Goal: Information Seeking & Learning: Find specific fact

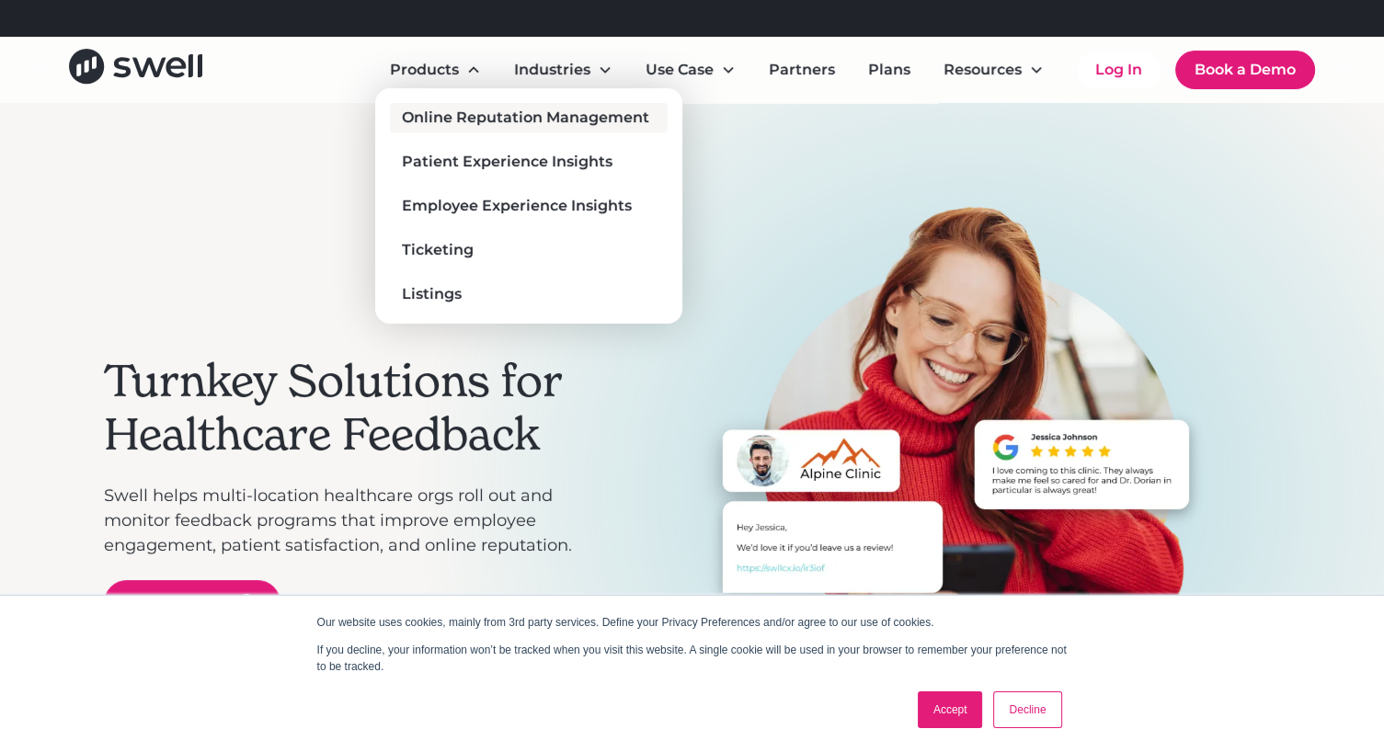
click at [455, 122] on div "Online Reputation Management" at bounding box center [525, 118] width 247 height 22
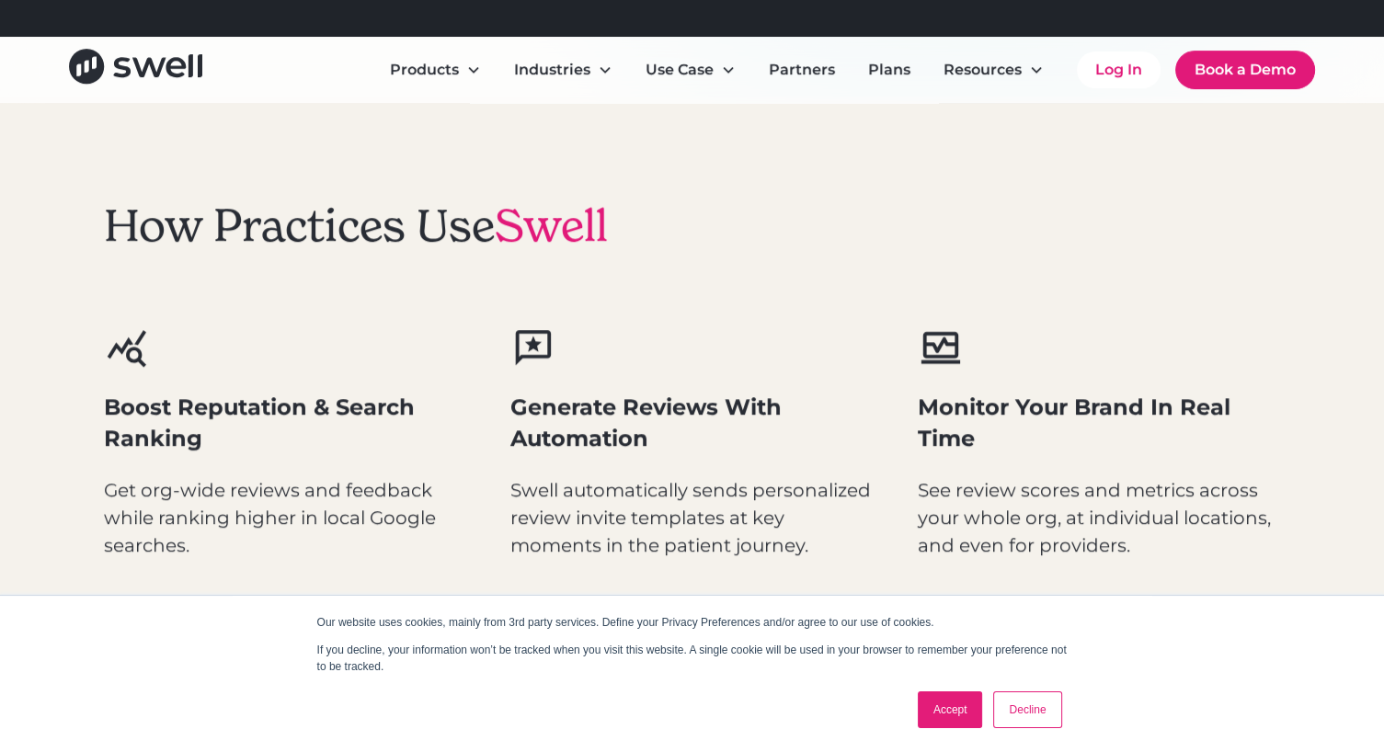
scroll to position [916, 0]
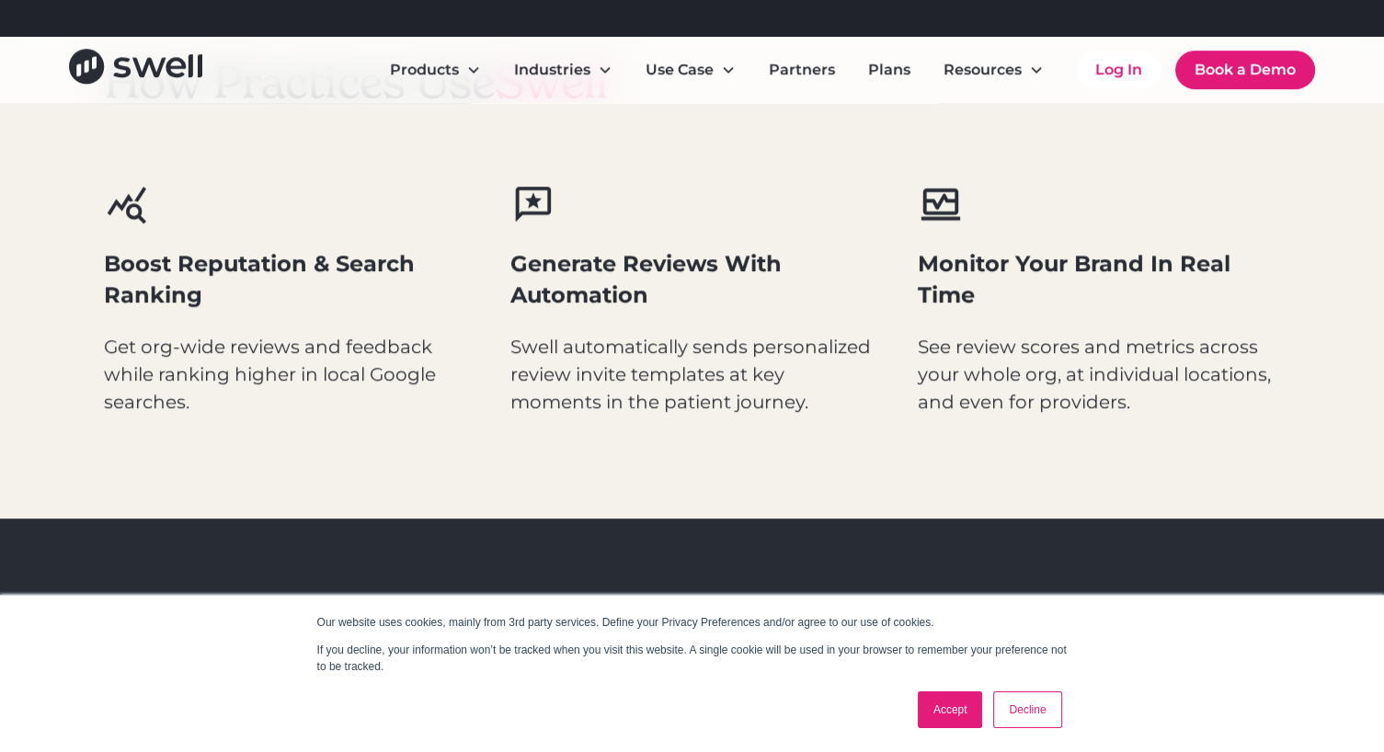
click at [923, 714] on link "Accept" at bounding box center [950, 709] width 65 height 37
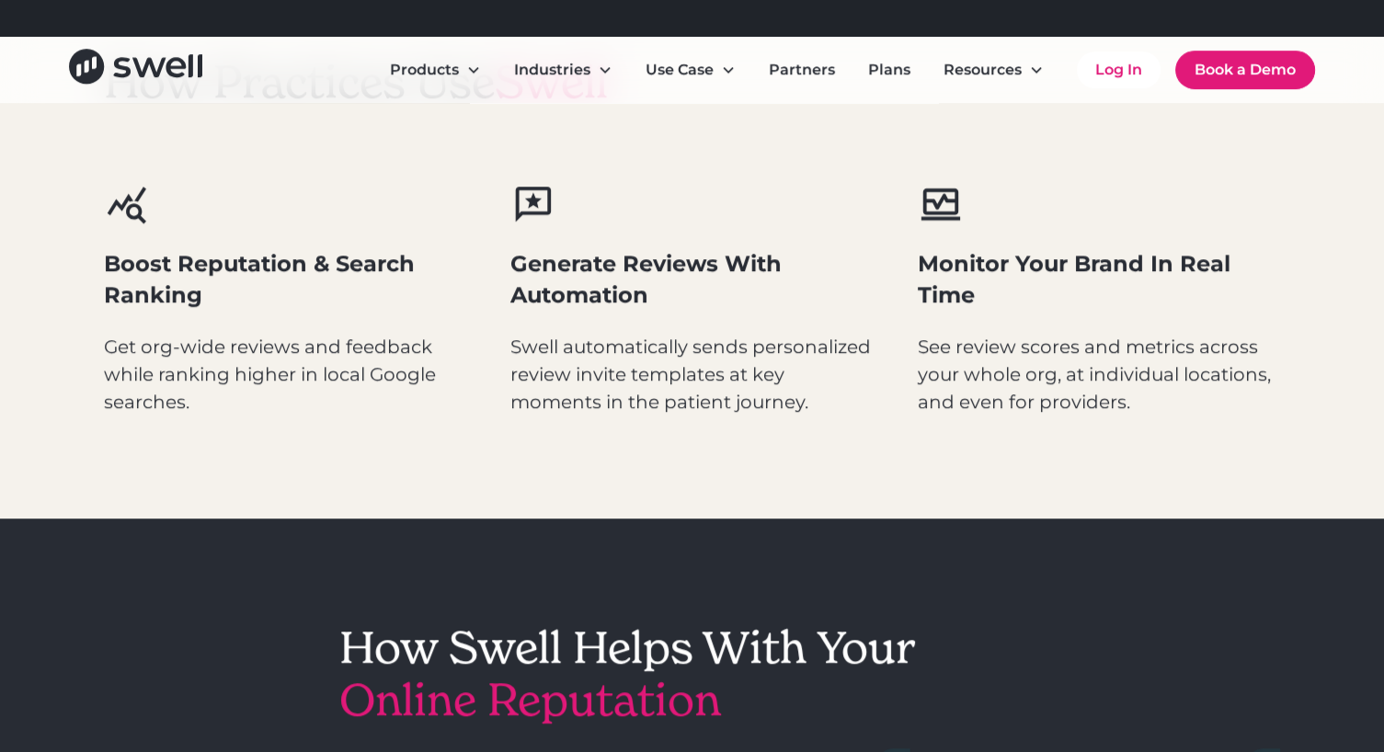
scroll to position [1074, 0]
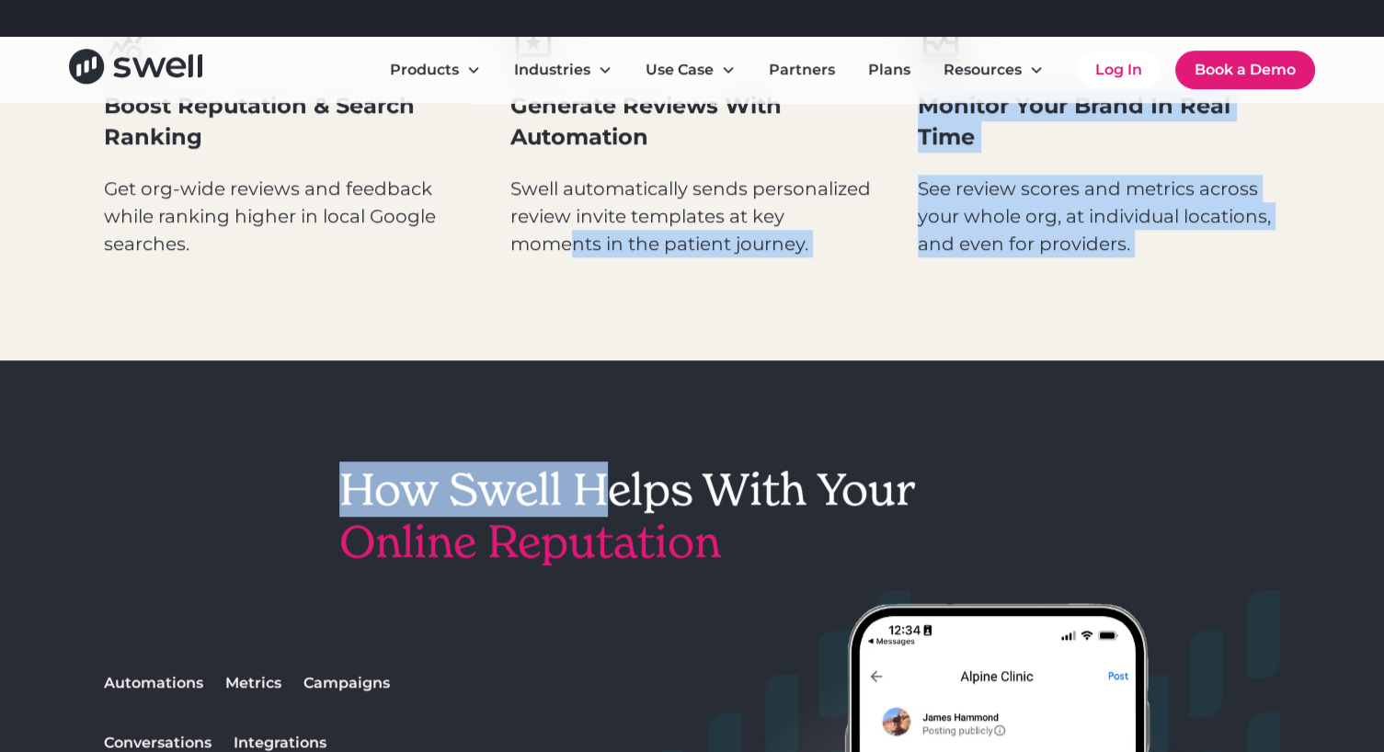
drag, startPoint x: 614, startPoint y: 486, endPoint x: 589, endPoint y: 482, distance: 25.2
click at [589, 482] on h2 "How Swell Helps With Your Online Reputation" at bounding box center [692, 516] width 706 height 106
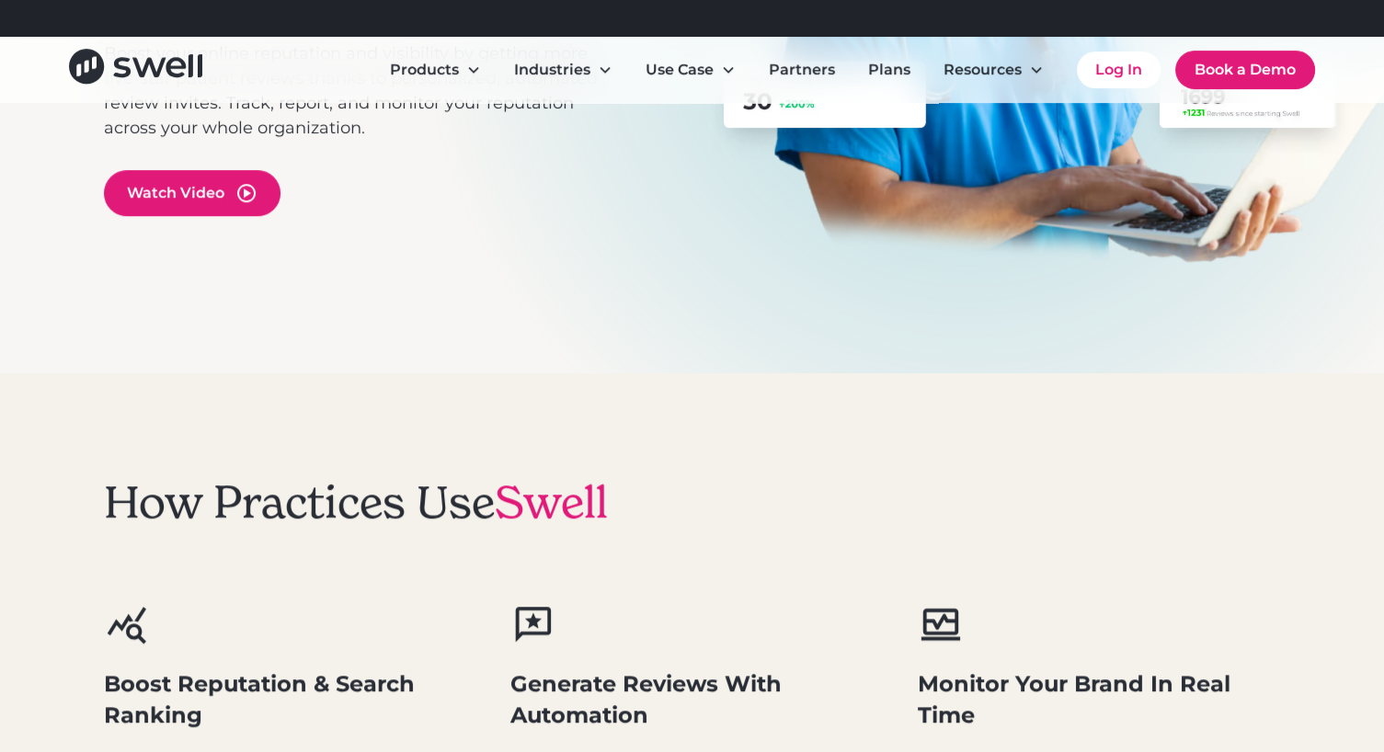
scroll to position [0, 0]
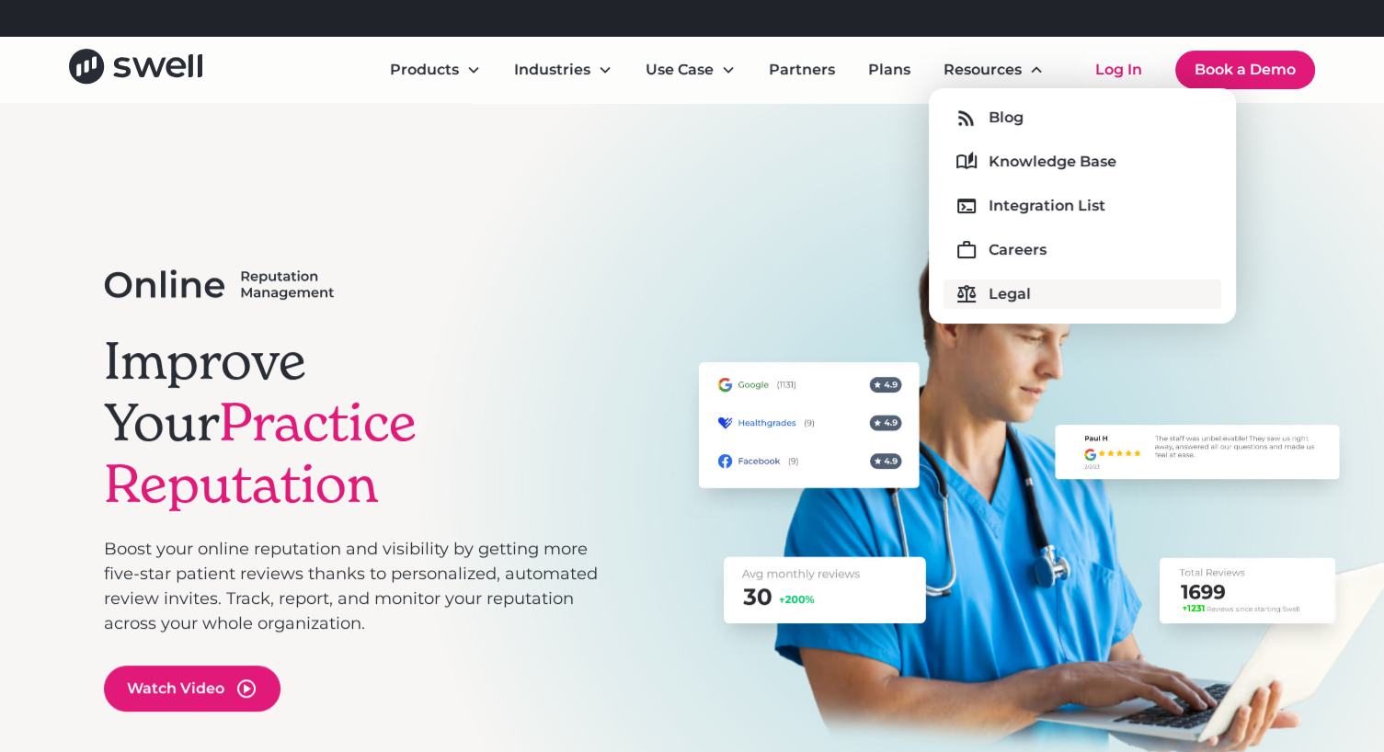
click at [1022, 291] on div "Legal" at bounding box center [1009, 294] width 42 height 22
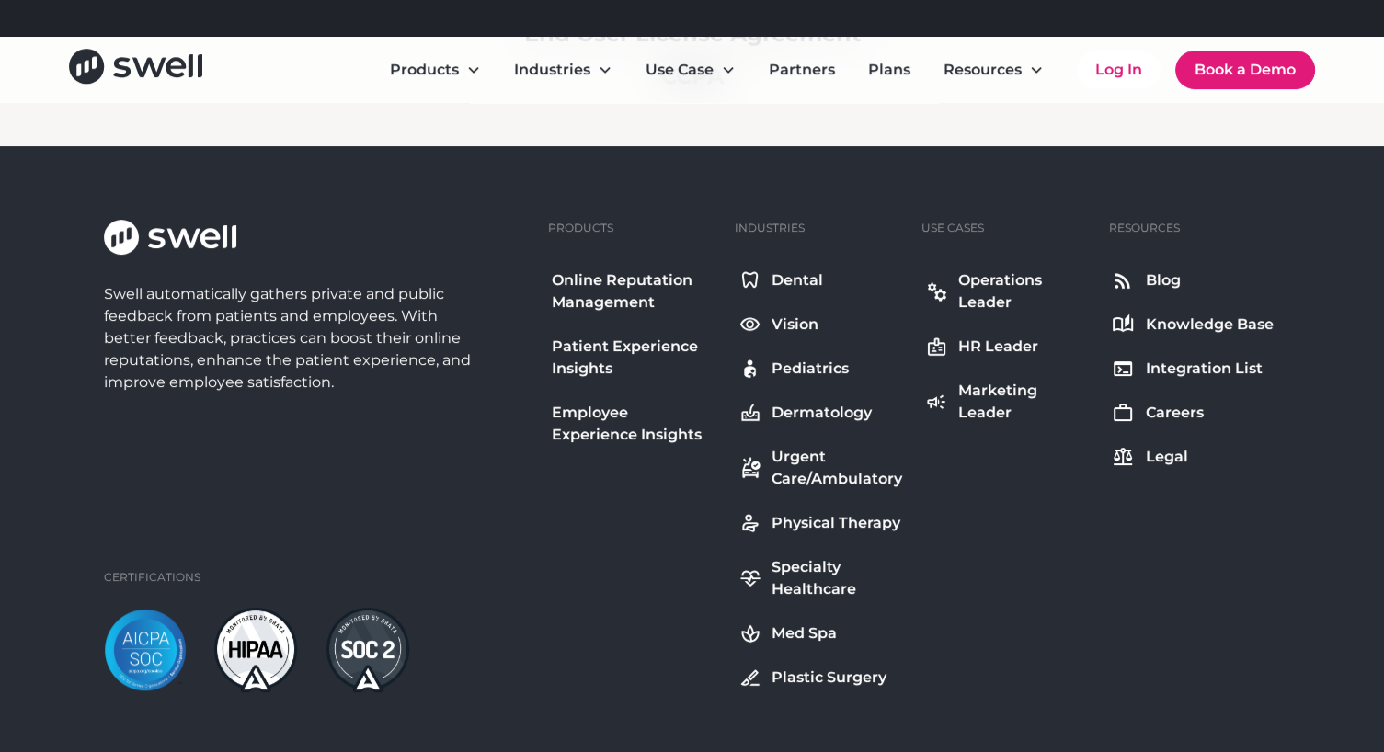
scroll to position [419, 0]
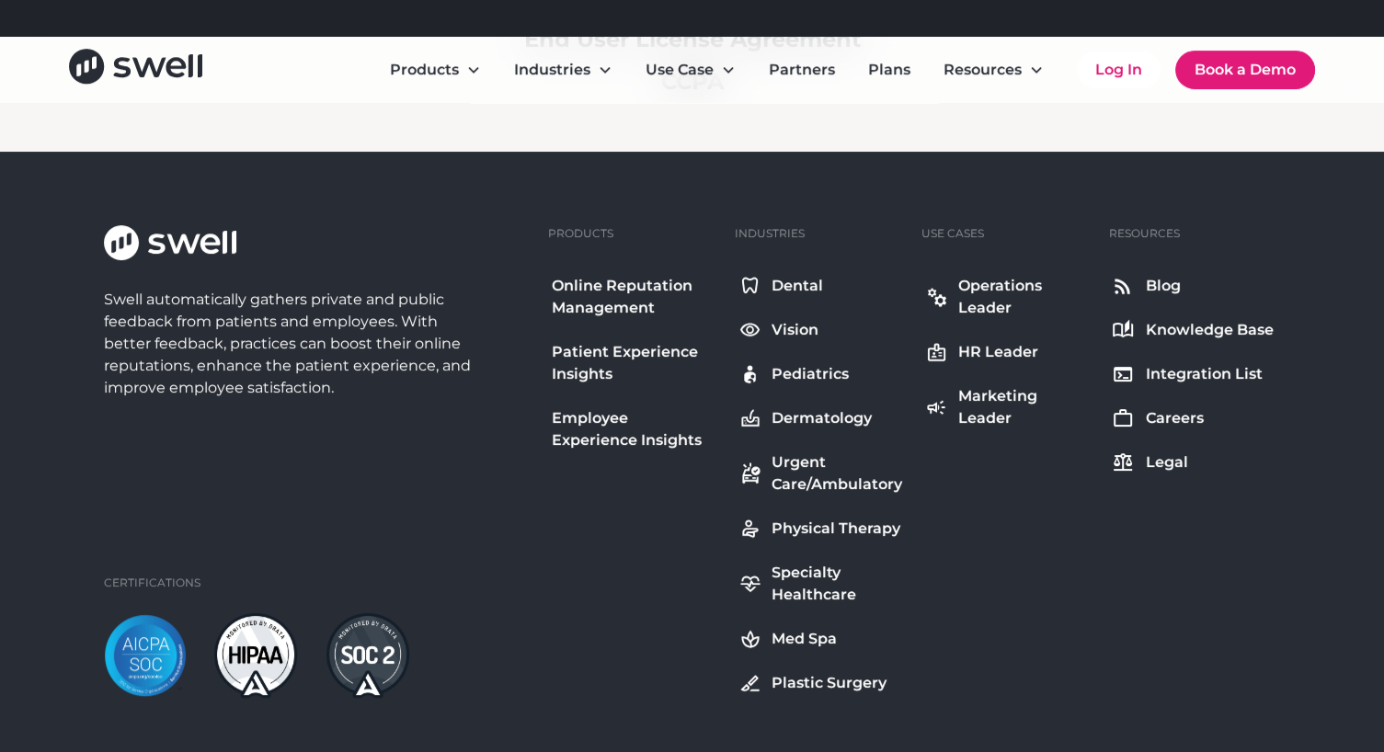
click at [1155, 332] on div "Knowledge Base" at bounding box center [1209, 330] width 128 height 22
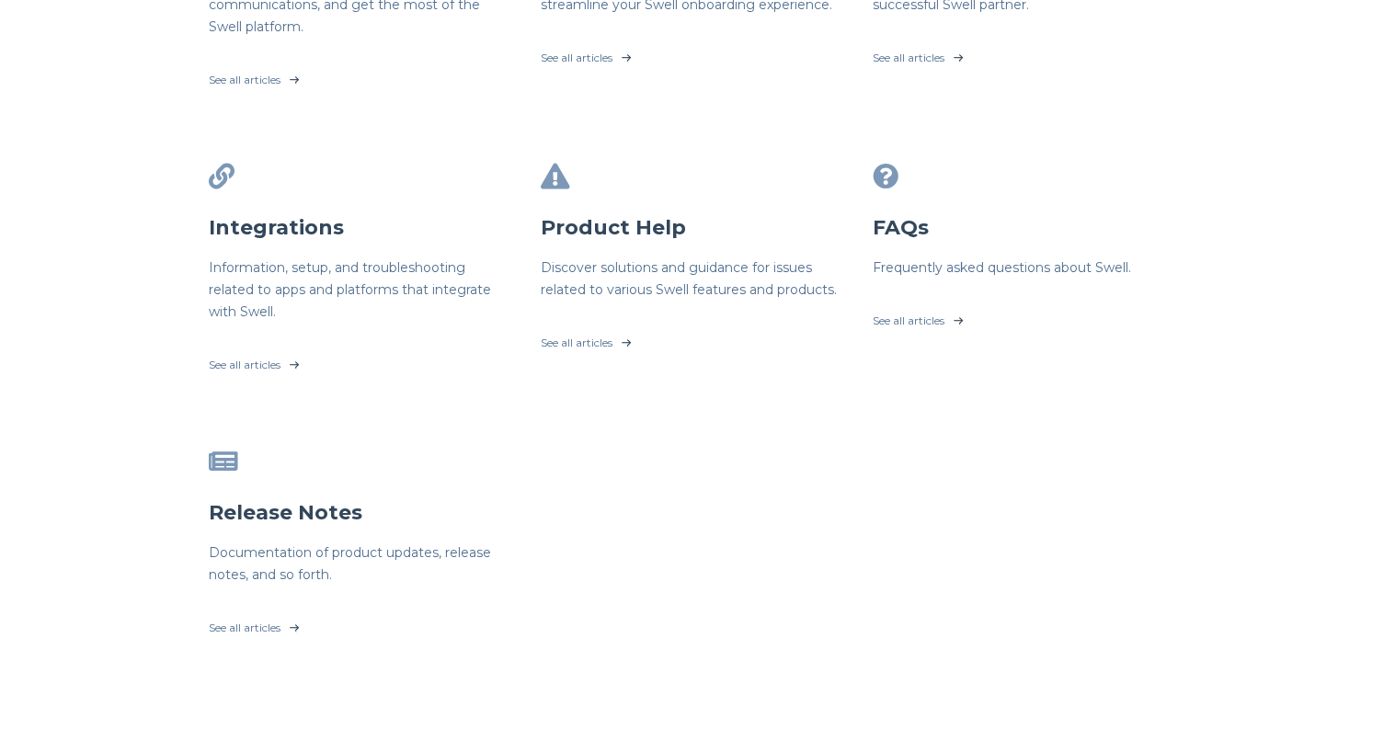
scroll to position [537, 0]
click at [274, 362] on link "See all articles" at bounding box center [360, 359] width 303 height 46
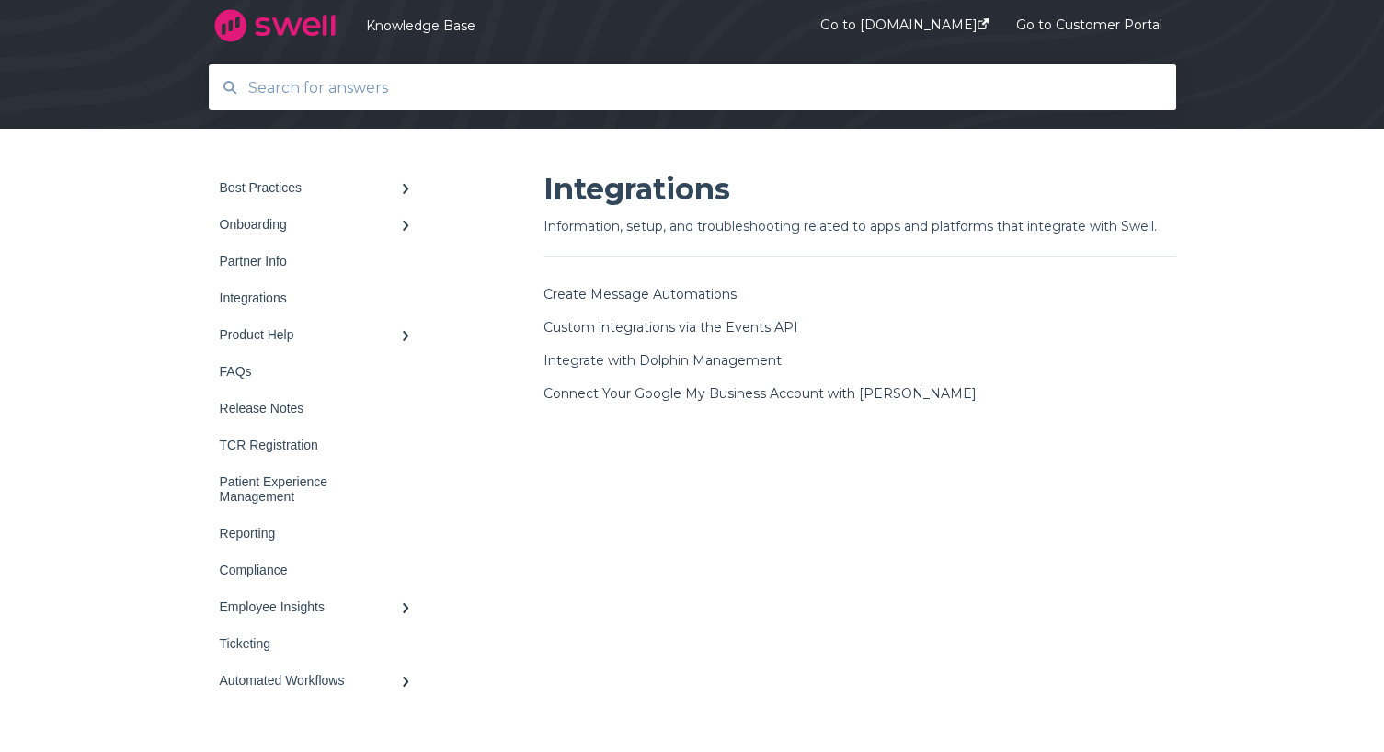
scroll to position [280, 0]
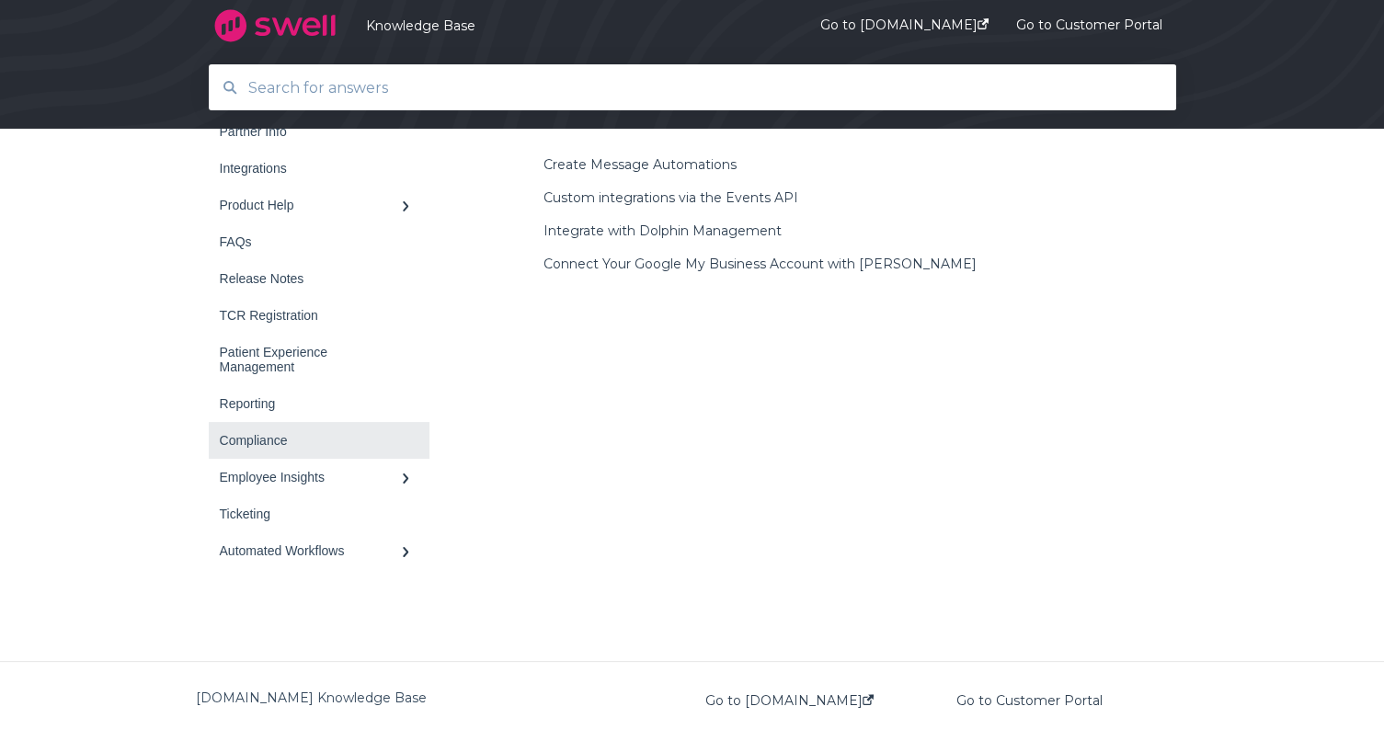
click at [250, 430] on link "Compliance" at bounding box center [319, 440] width 221 height 37
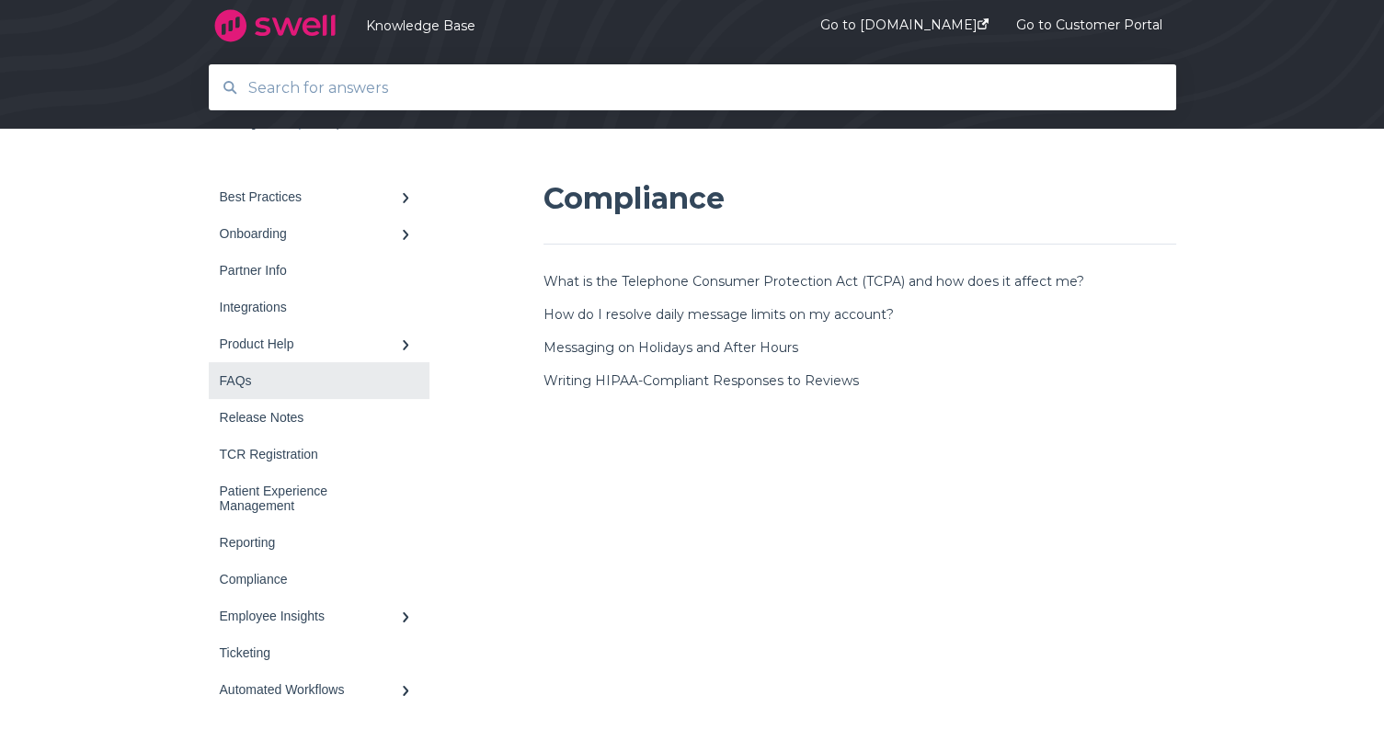
scroll to position [141, 0]
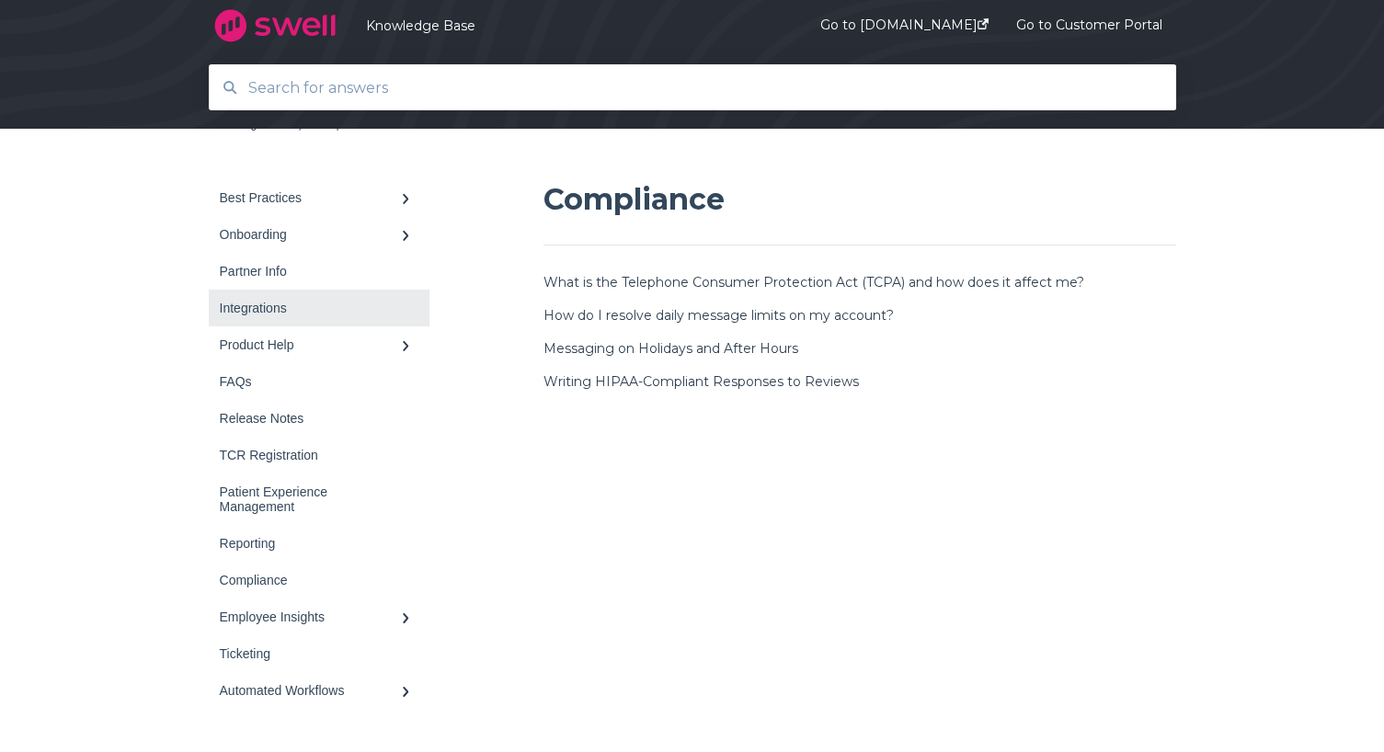
click at [240, 302] on div "Integrations" at bounding box center [310, 308] width 180 height 15
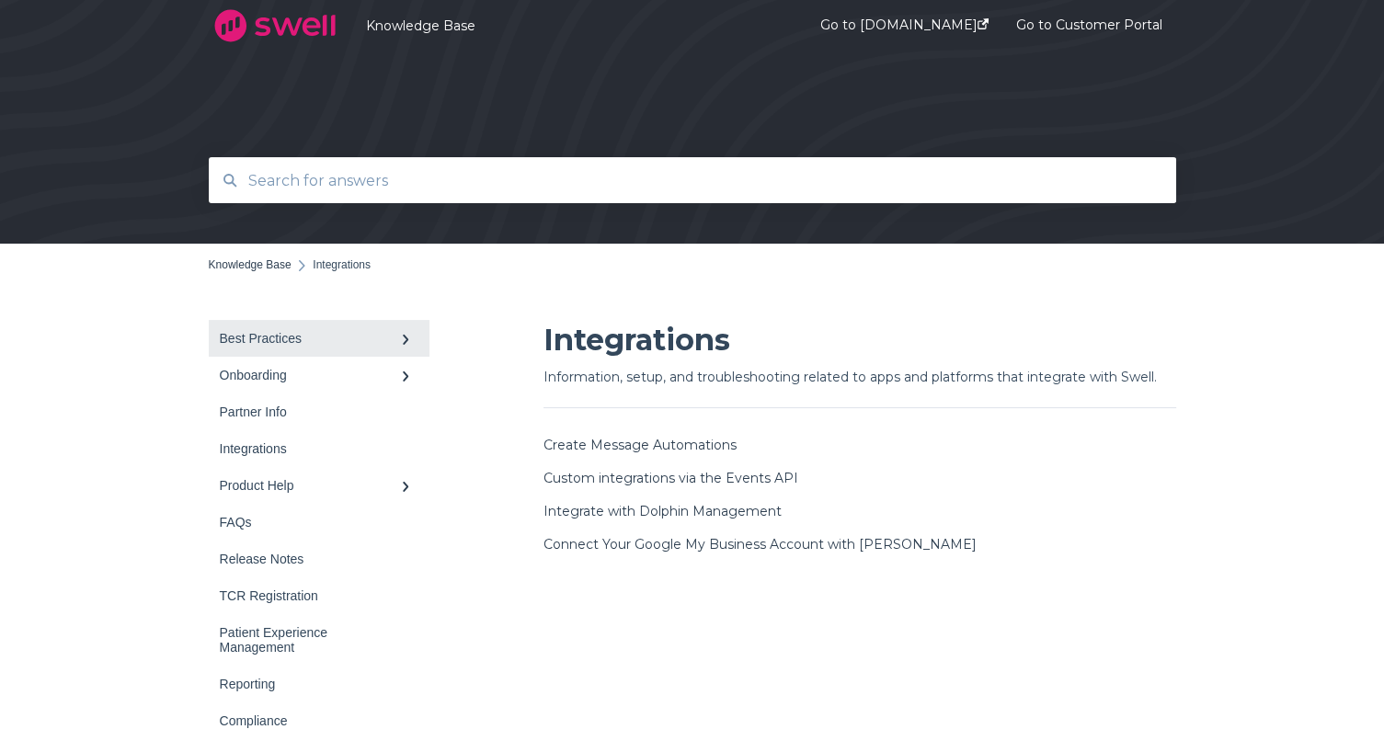
click at [233, 339] on div "Best Practices" at bounding box center [310, 338] width 180 height 15
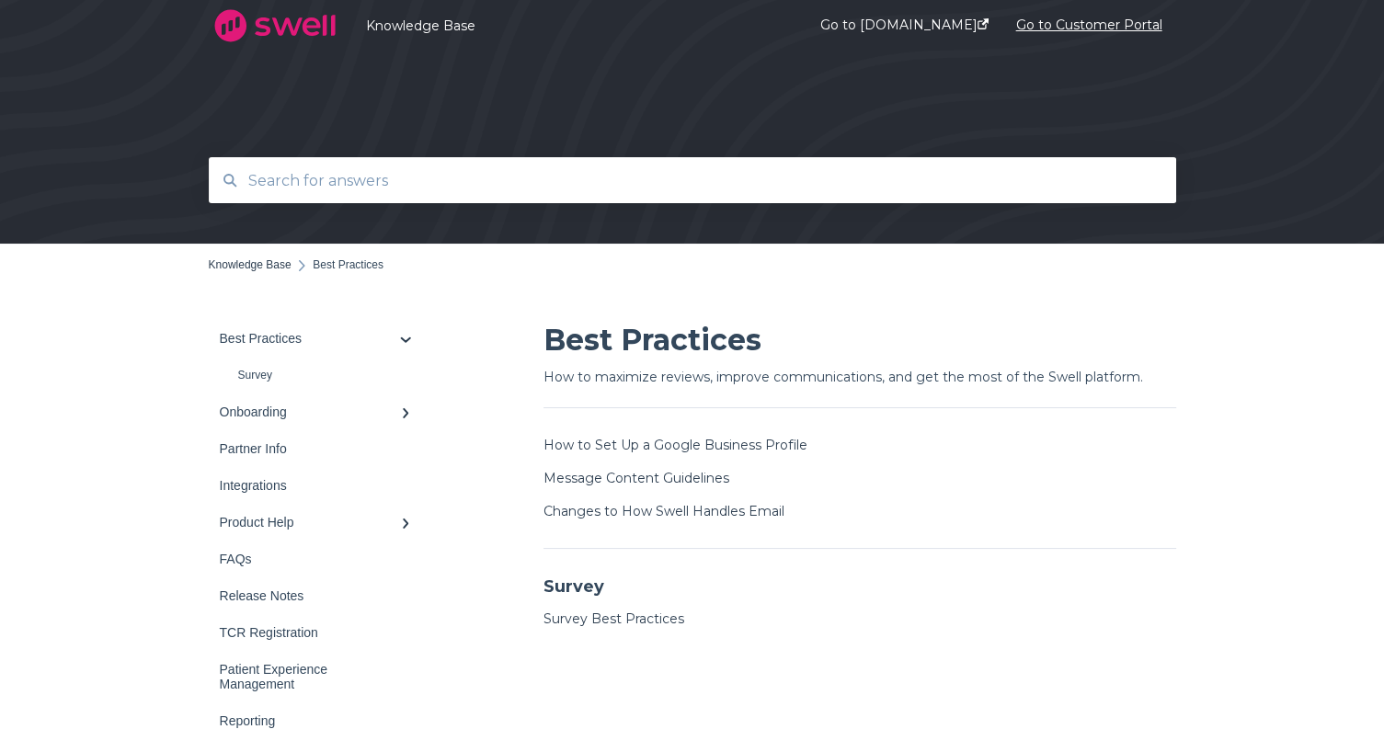
click at [1088, 38] on link "Go to Customer Portal" at bounding box center [1089, 26] width 146 height 71
click at [426, 23] on link "Knowledge Base" at bounding box center [565, 25] width 399 height 17
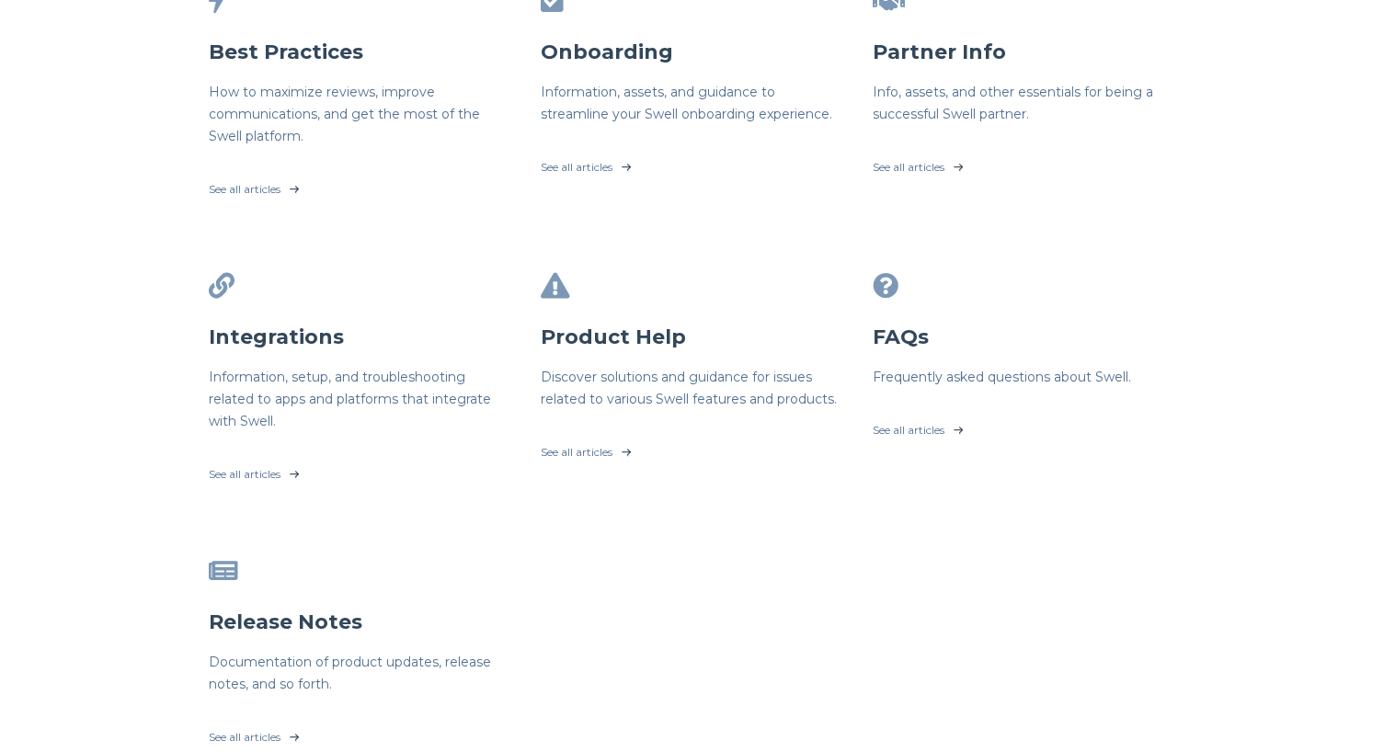
scroll to position [427, 0]
click at [237, 478] on link "See all articles" at bounding box center [360, 469] width 303 height 46
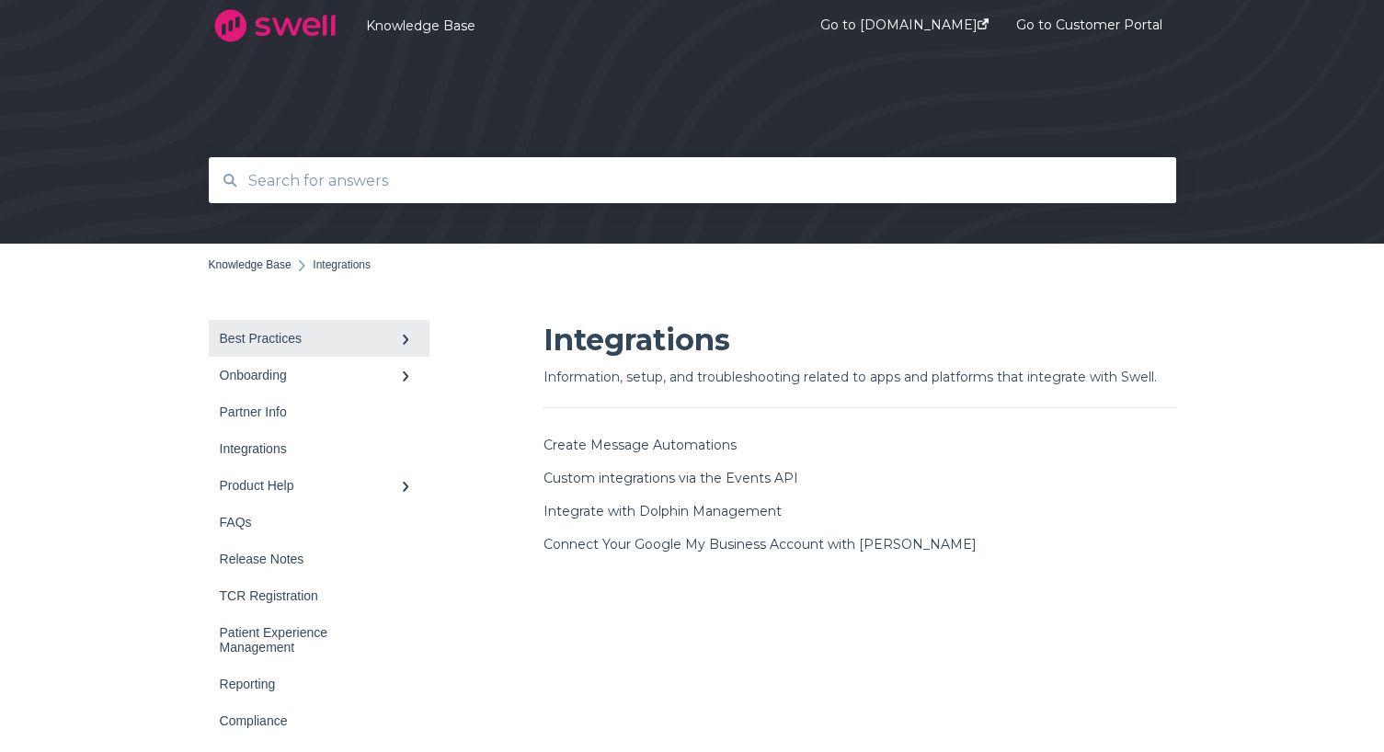
click at [238, 348] on link "Best Practices" at bounding box center [319, 338] width 221 height 37
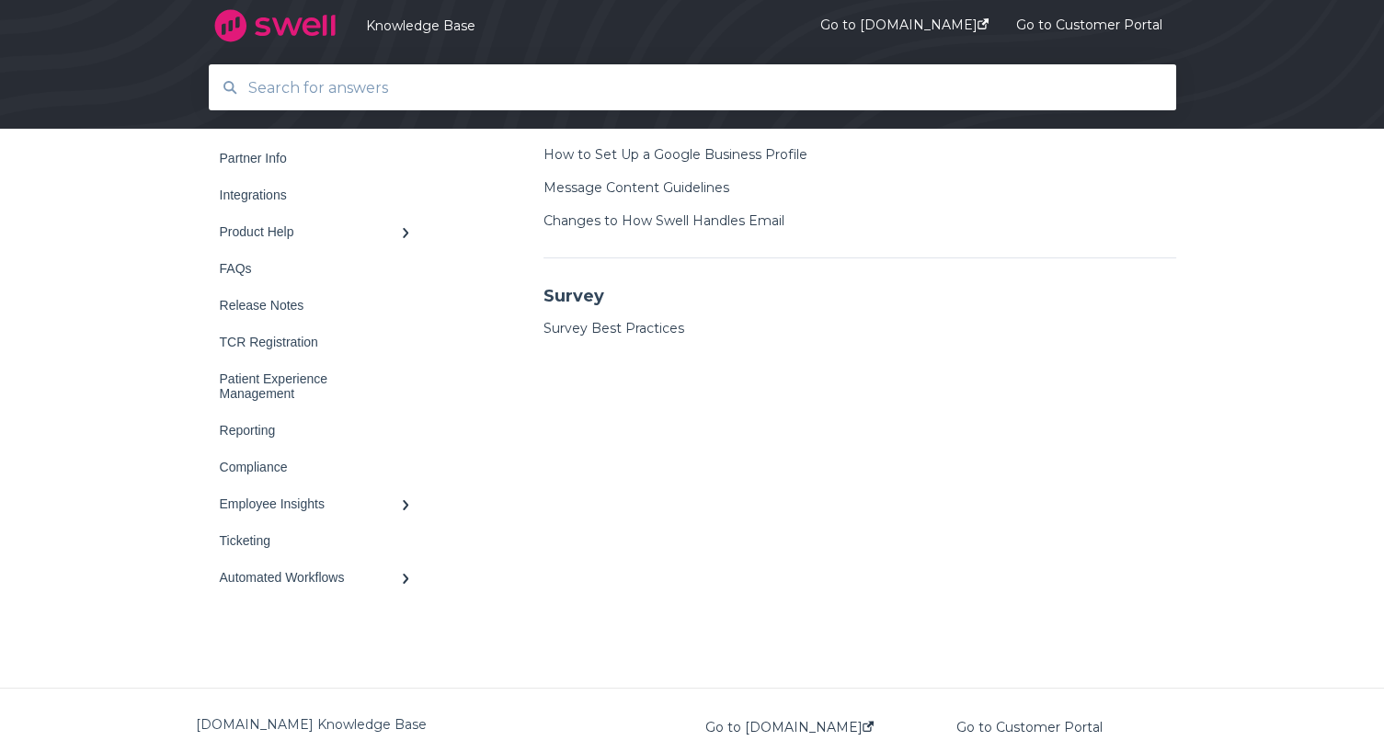
scroll to position [317, 0]
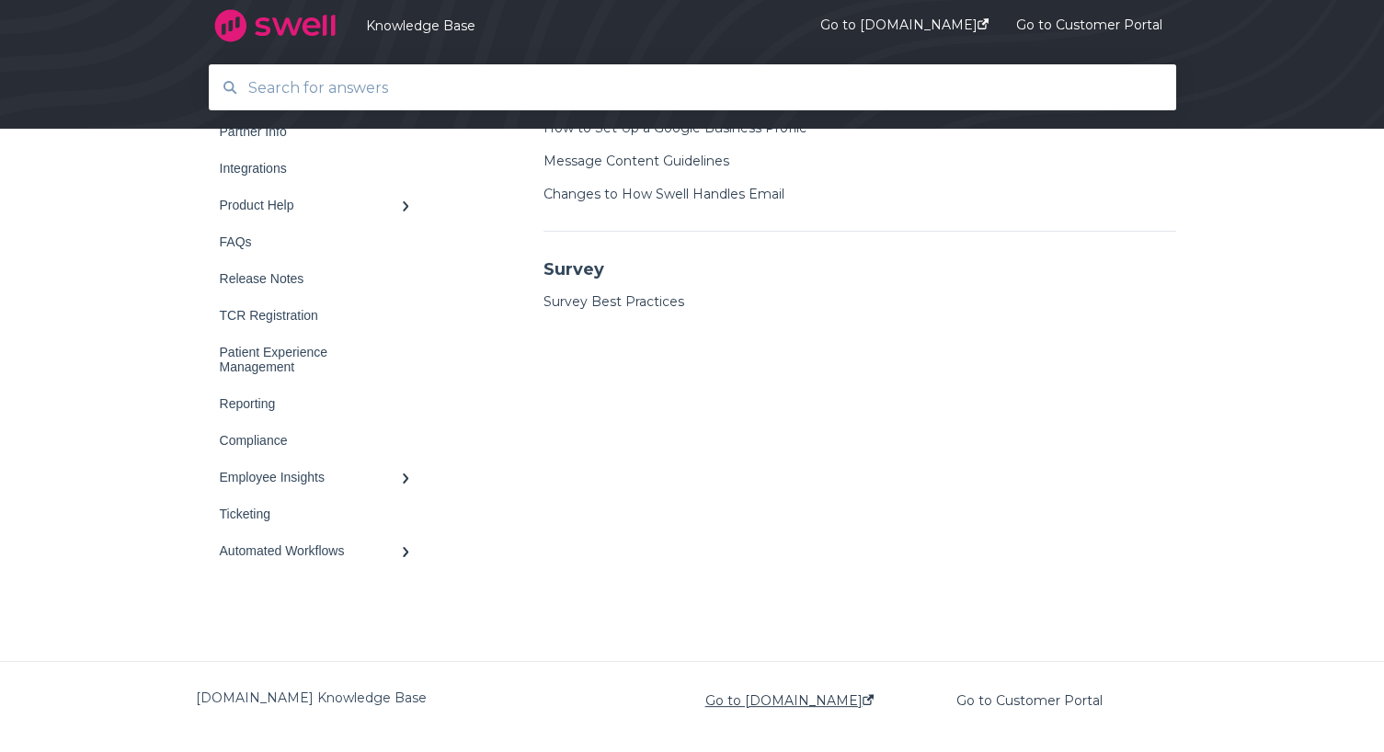
click at [724, 703] on link "Go to [DOMAIN_NAME]" at bounding box center [789, 700] width 168 height 15
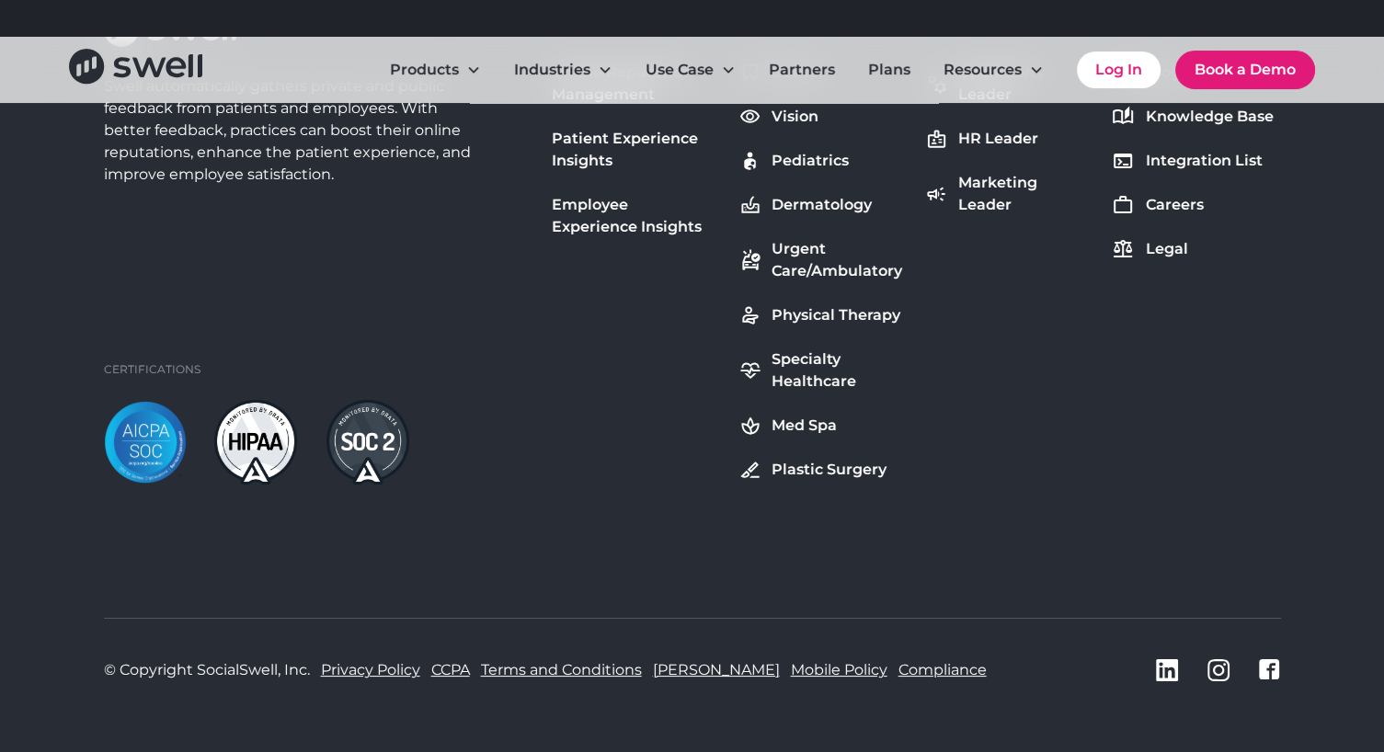
scroll to position [6916, 0]
click at [261, 459] on img at bounding box center [255, 440] width 83 height 85
click at [146, 449] on img at bounding box center [145, 440] width 83 height 82
click at [354, 442] on img at bounding box center [367, 440] width 83 height 85
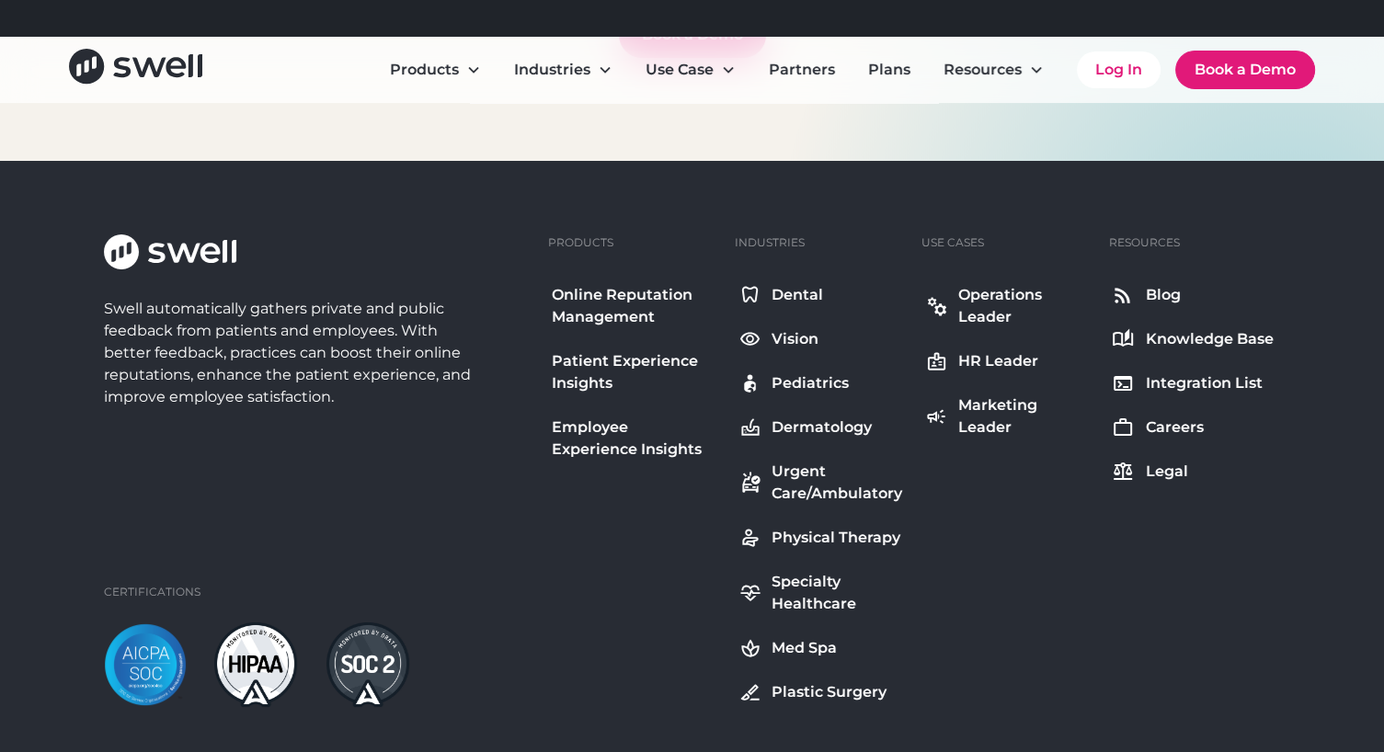
scroll to position [6697, 0]
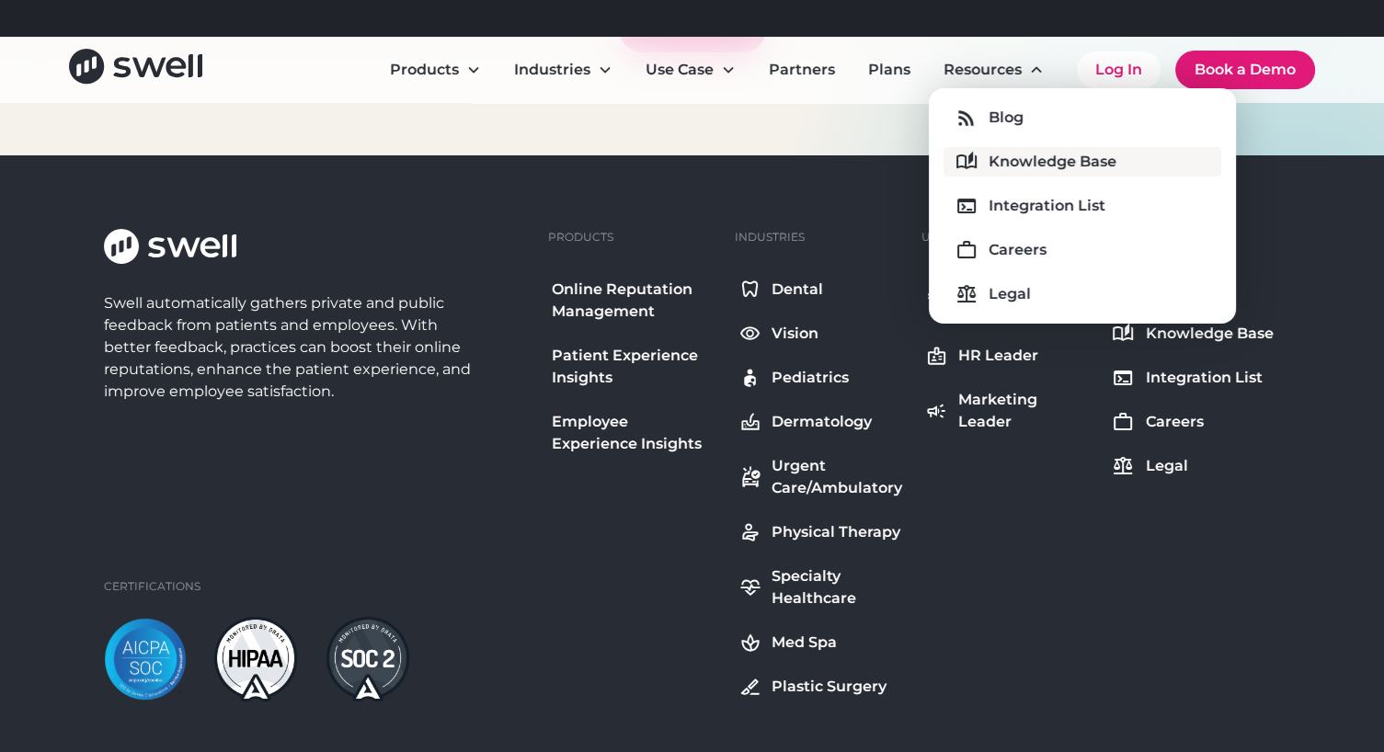
click at [1011, 165] on div "Knowledge Base" at bounding box center [1052, 162] width 128 height 22
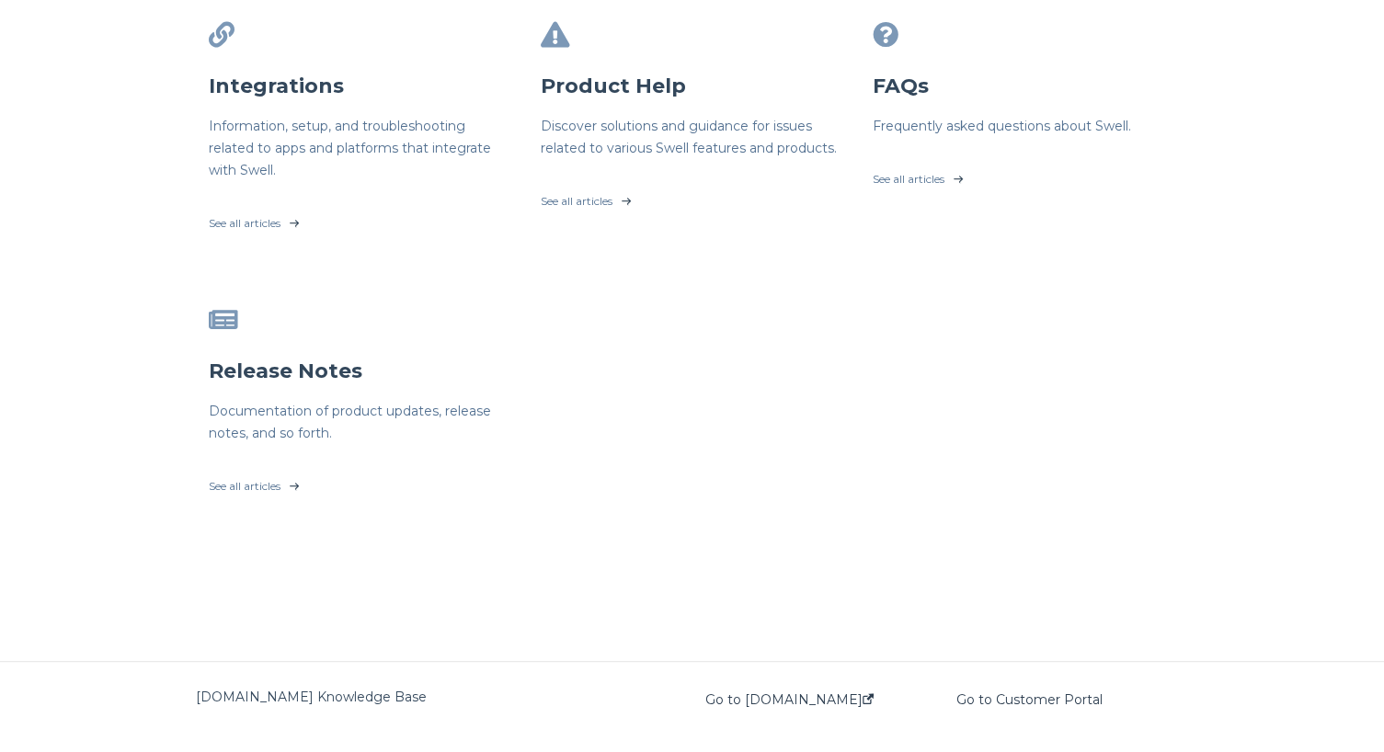
scroll to position [676, 0]
click at [905, 185] on link "See all articles" at bounding box center [1024, 176] width 303 height 46
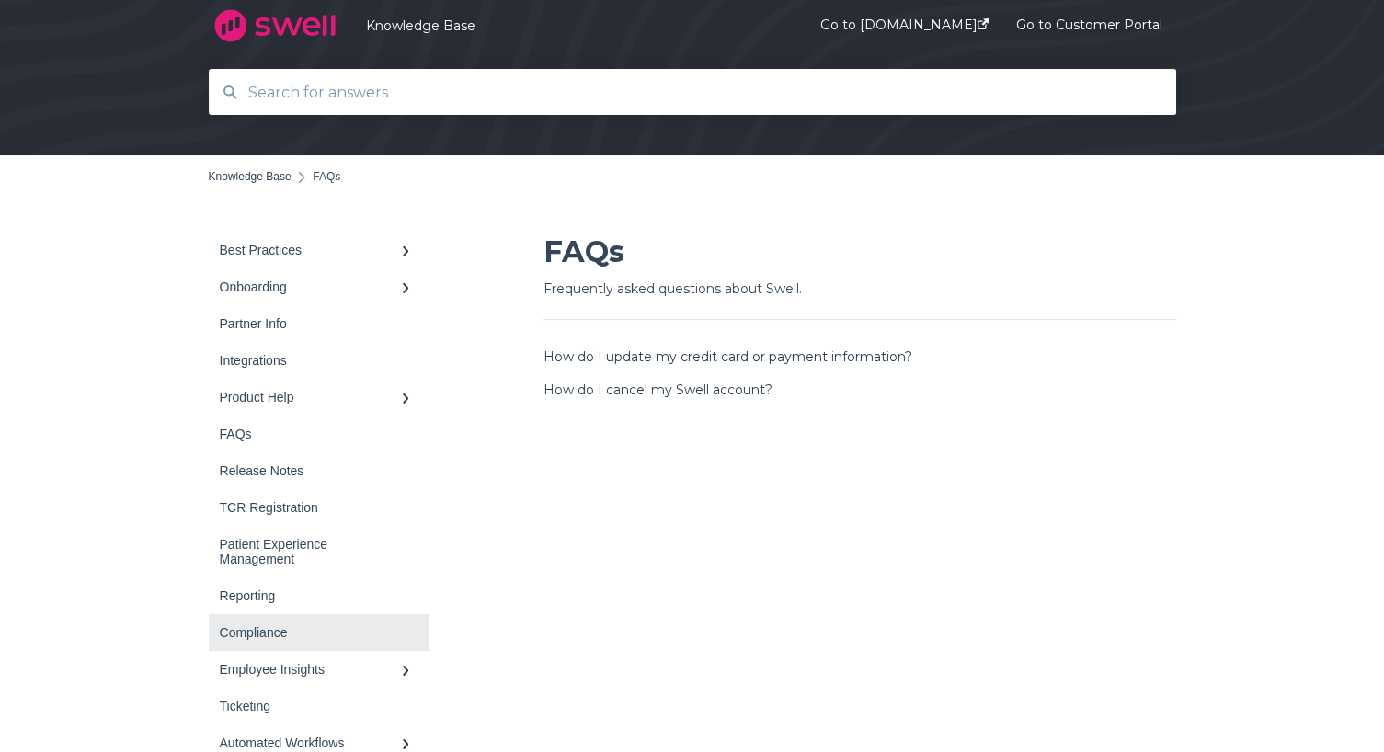
scroll to position [86, 0]
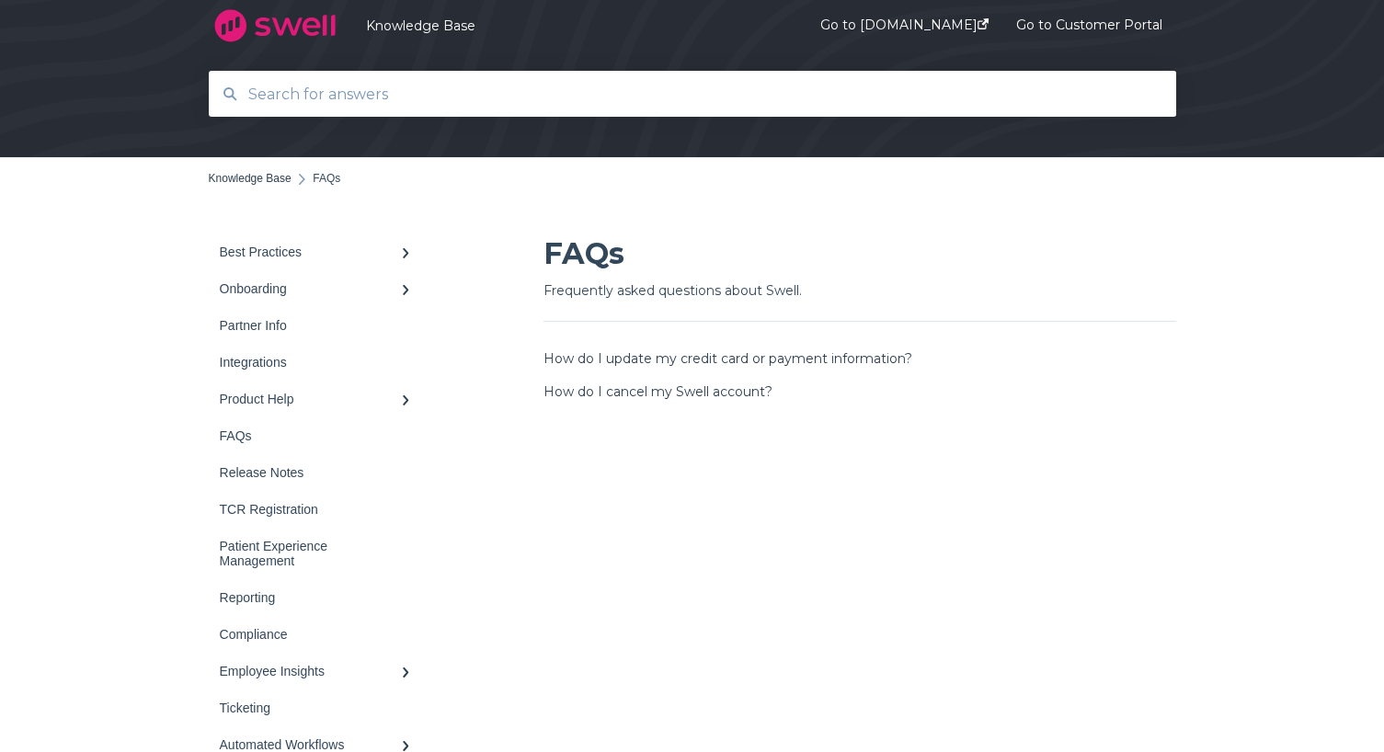
click at [320, 90] on input "text" at bounding box center [692, 94] width 911 height 40
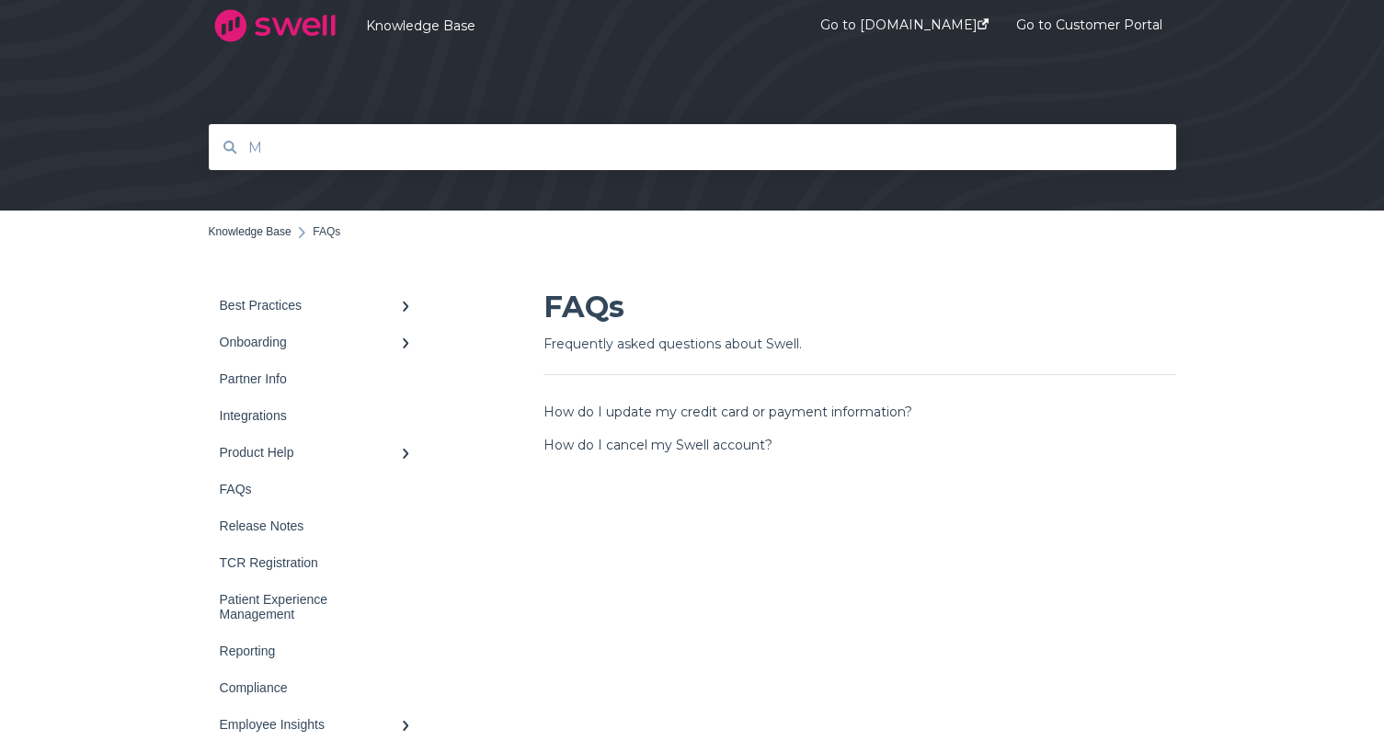
scroll to position [33, 0]
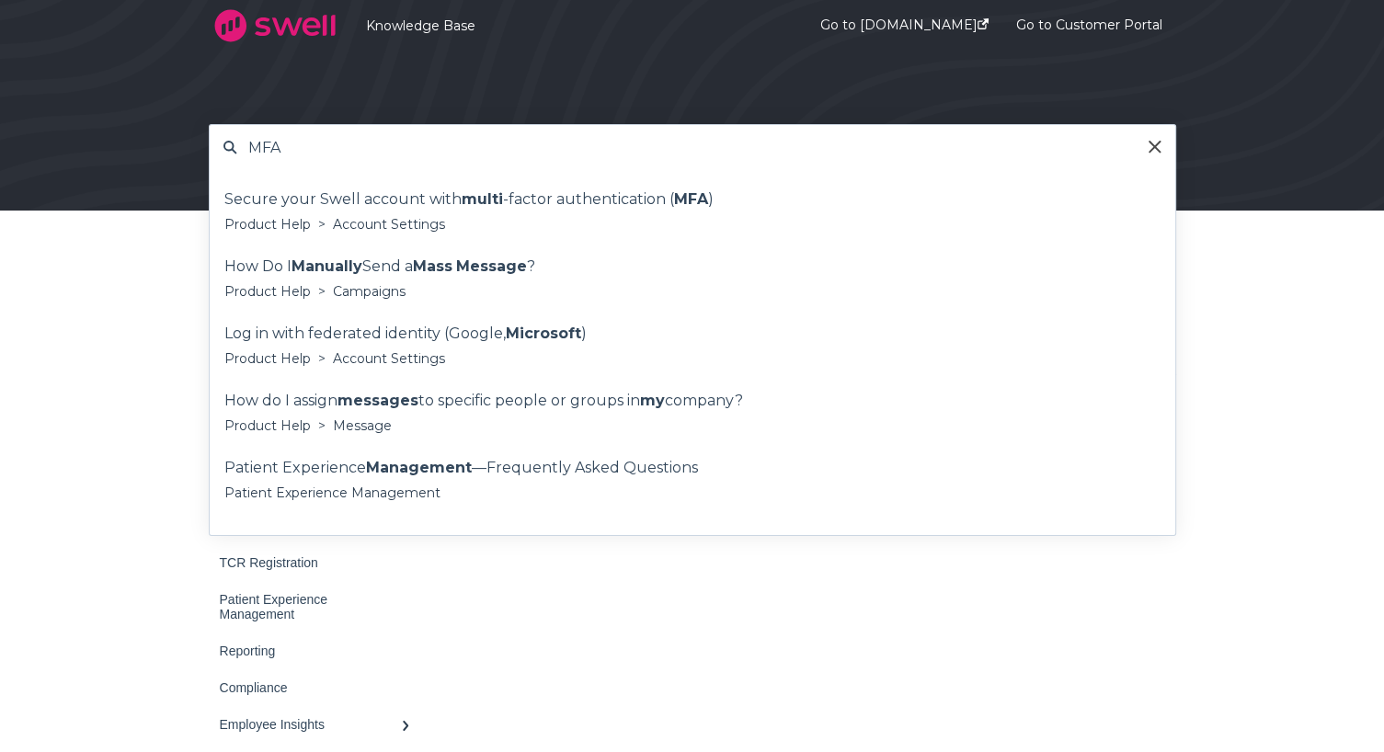
type input "MFA"
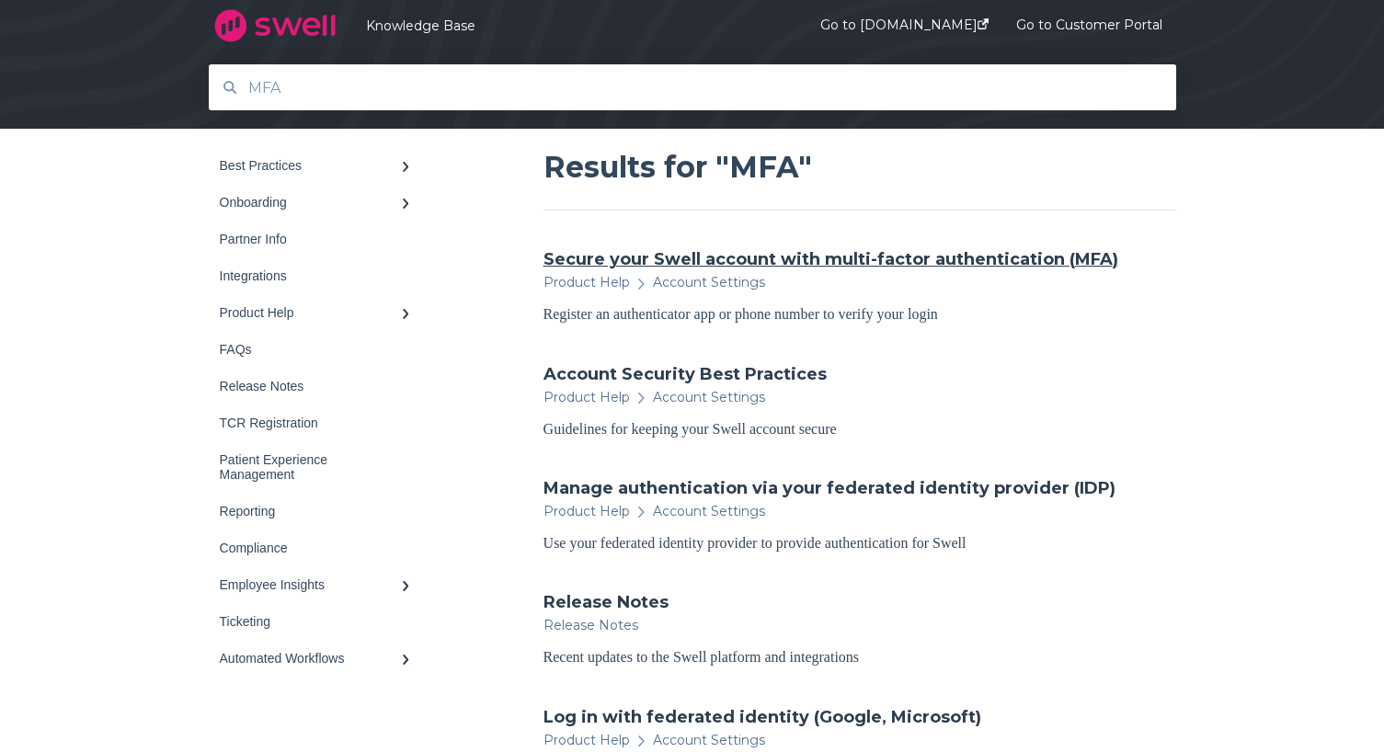
scroll to position [178, 0]
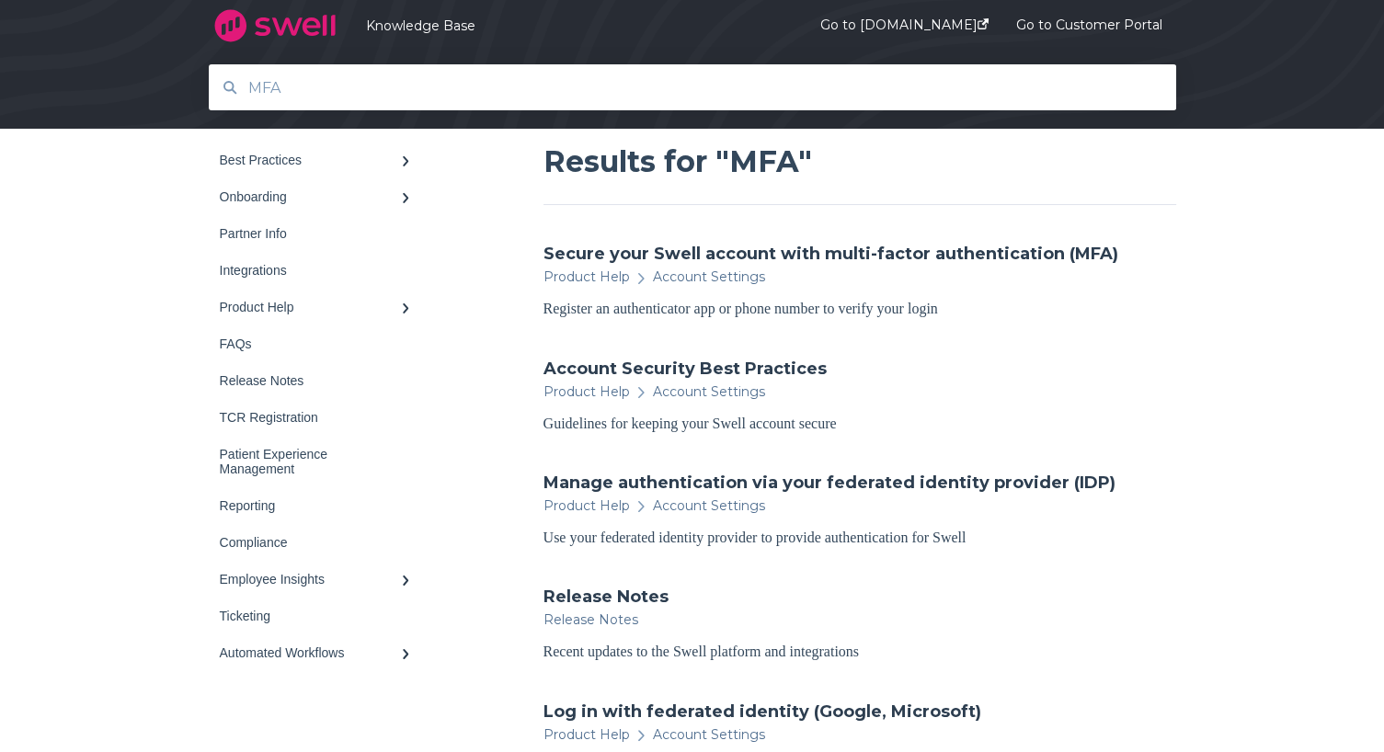
click at [342, 68] on input "MFA" at bounding box center [692, 88] width 911 height 40
type input "M"
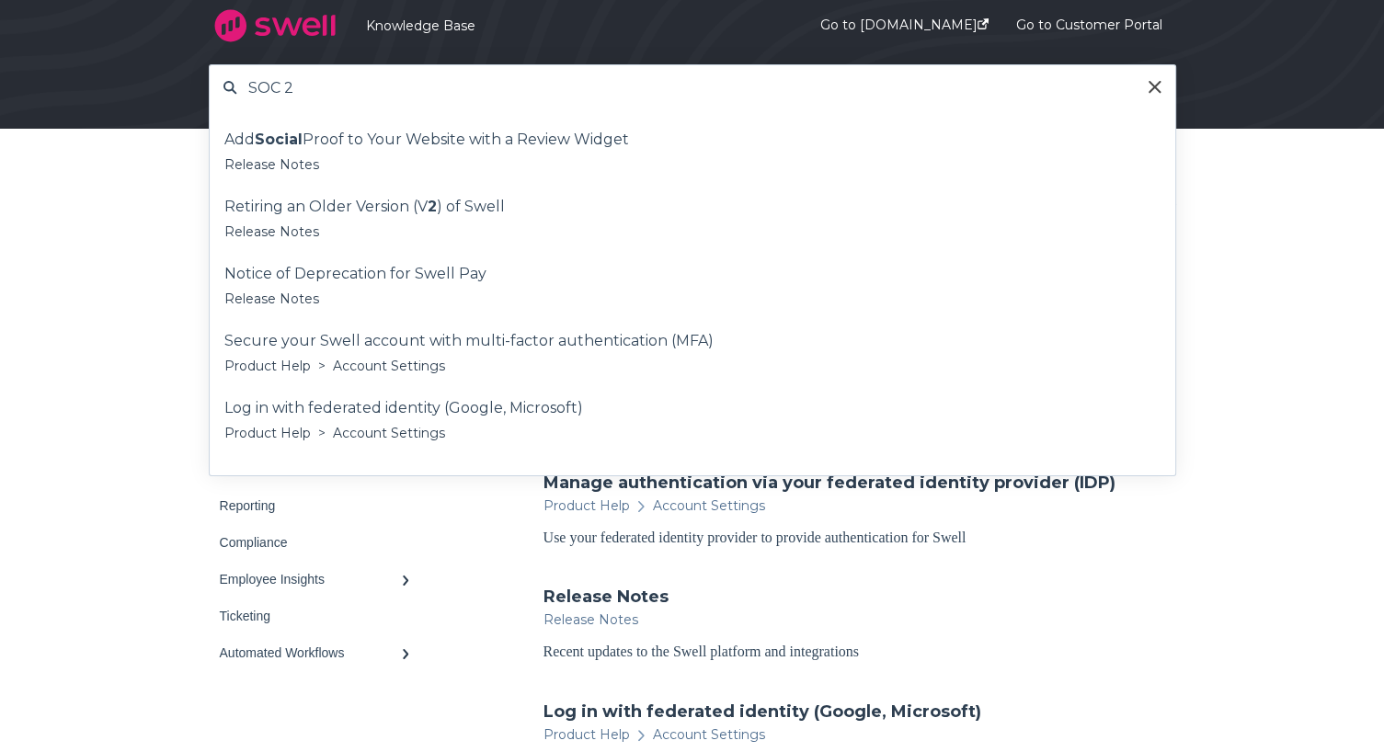
type input "SOC 2"
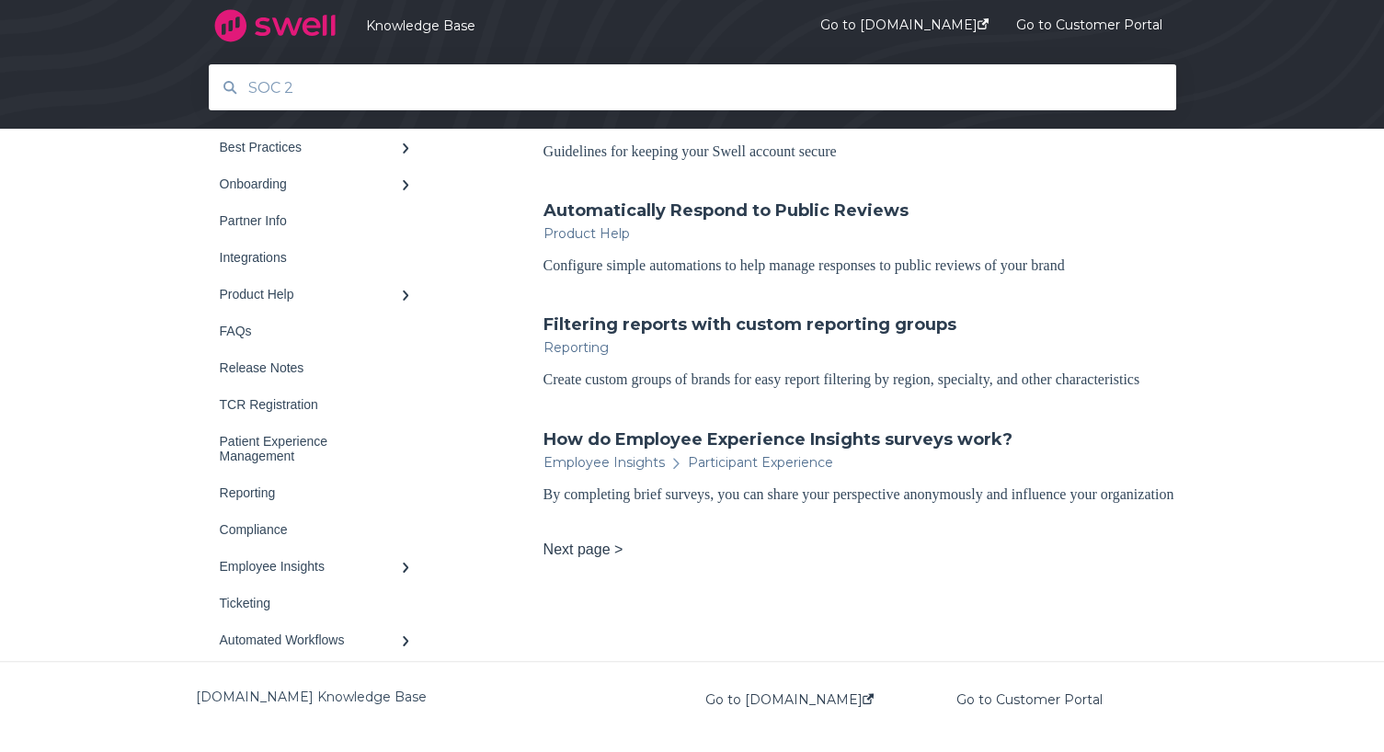
scroll to position [1140, 0]
